Goal: Information Seeking & Learning: Learn about a topic

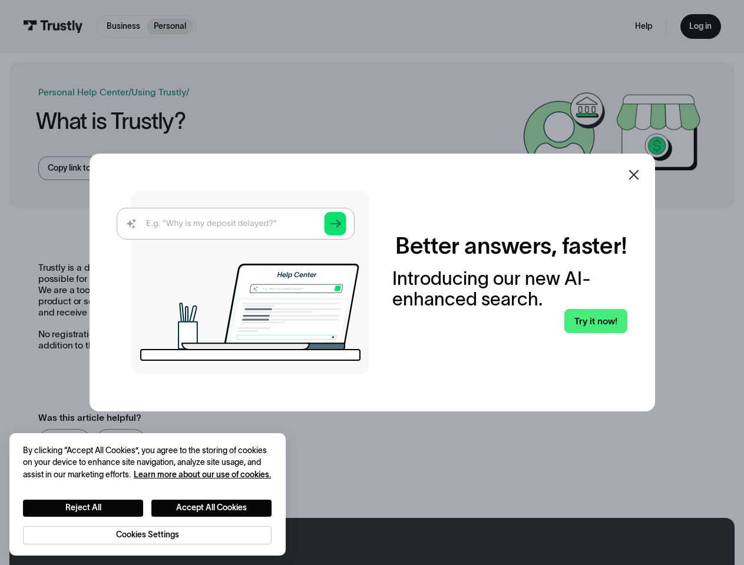
click at [369, 283] on img at bounding box center [243, 283] width 253 height 184
click at [638, 175] on icon at bounding box center [633, 175] width 10 height 10
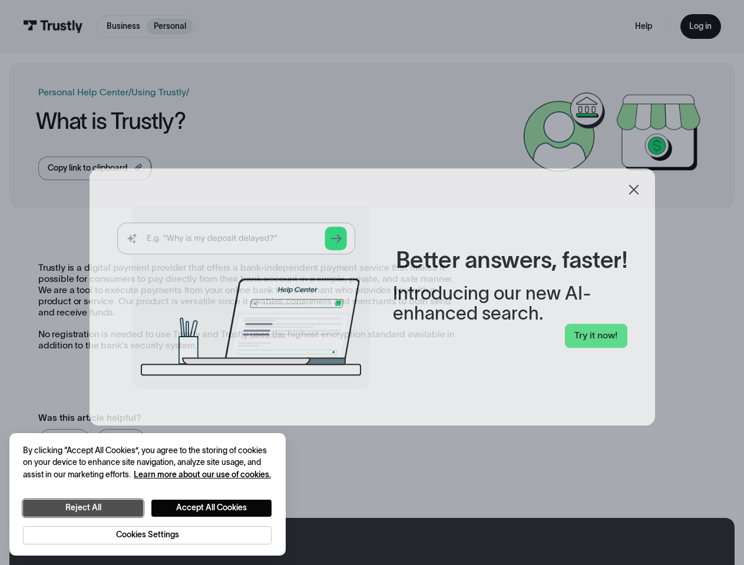
click at [83, 507] on button "Reject All" at bounding box center [83, 508] width 120 height 17
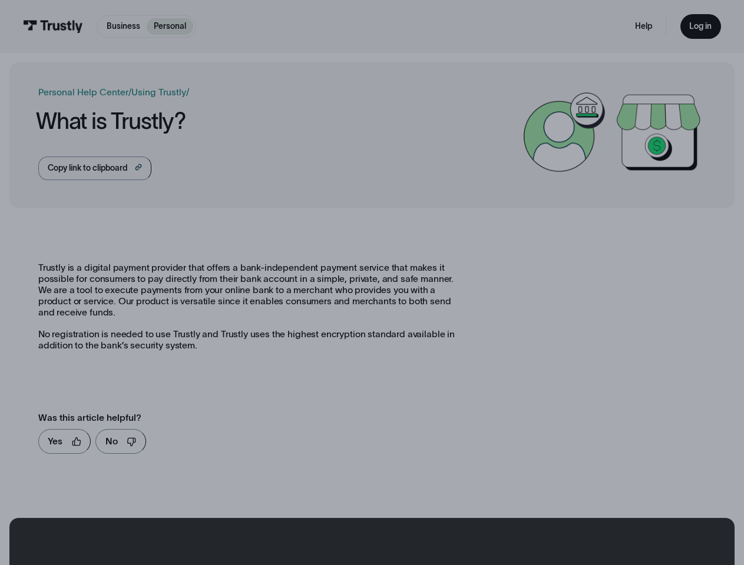
click at [212, 507] on button "Accept All Cookies" at bounding box center [211, 508] width 120 height 17
